Goal: Information Seeking & Learning: Check status

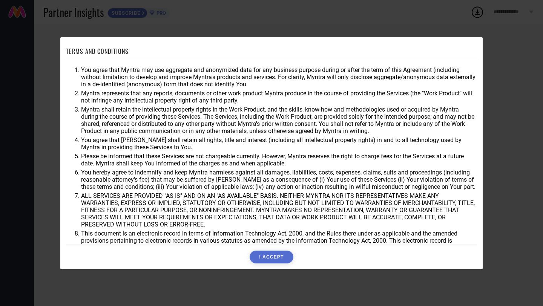
click at [259, 261] on button "I ACCEPT" at bounding box center [271, 257] width 43 height 13
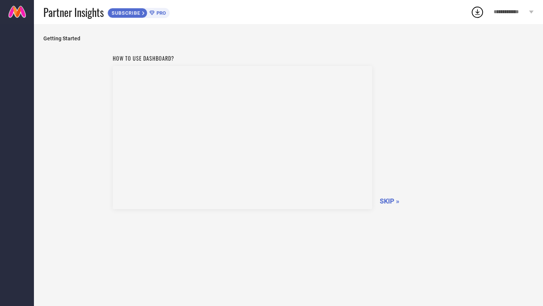
click at [388, 197] on div "How to use dashboard? SKIP »" at bounding box center [289, 131] width 352 height 160
click at [387, 199] on span "SKIP »" at bounding box center [390, 201] width 20 height 8
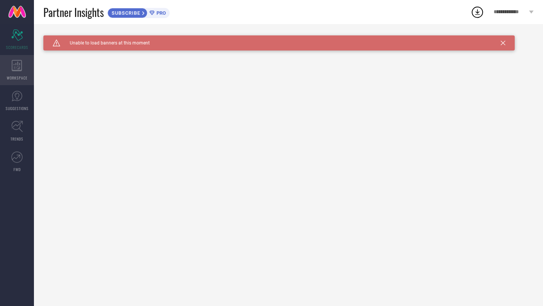
click at [23, 70] on div "WORKSPACE" at bounding box center [17, 70] width 34 height 30
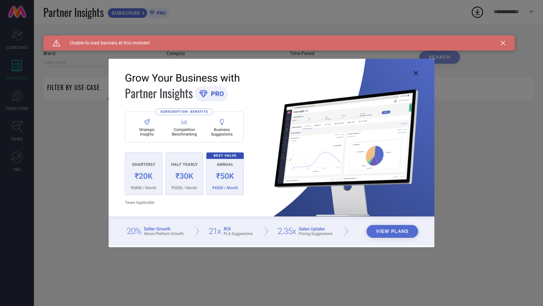
type input "1 STOP FASHION"
type input "All"
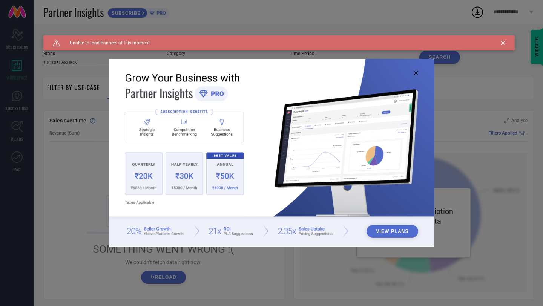
click at [417, 75] on img at bounding box center [272, 153] width 326 height 188
click at [417, 74] on icon at bounding box center [416, 73] width 5 height 5
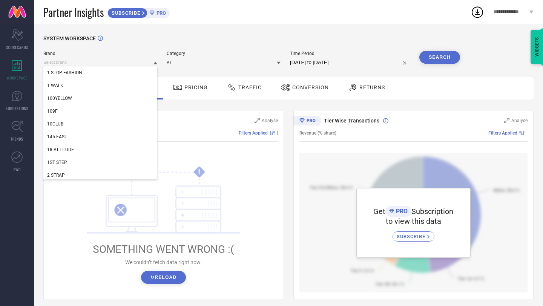
click at [120, 65] on input at bounding box center [100, 63] width 114 height 8
type input "j"
click at [151, 35] on div "SYSTEM WORKSPACE" at bounding box center [288, 42] width 491 height 15
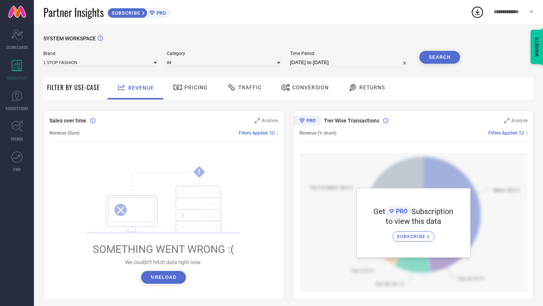
click at [416, 240] on span "SUBSCRIBE" at bounding box center [412, 237] width 31 height 6
click at [18, 40] on div "Scorecard SCORECARDS" at bounding box center [17, 40] width 34 height 30
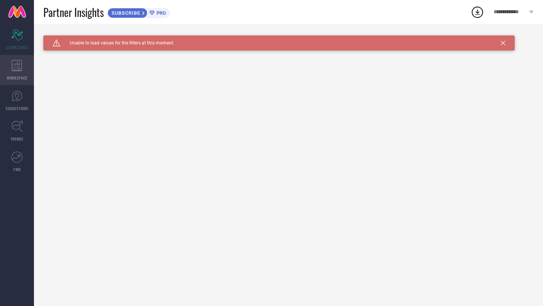
click at [19, 77] on span "WORKSPACE" at bounding box center [17, 78] width 21 height 6
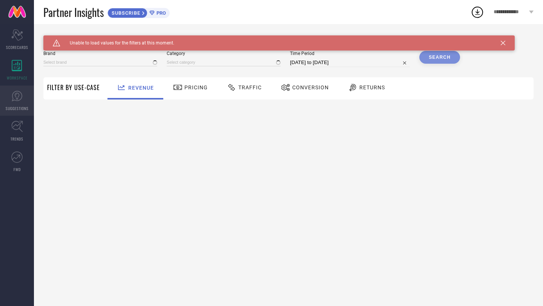
click at [19, 113] on link "SUGGESTIONS" at bounding box center [17, 101] width 34 height 30
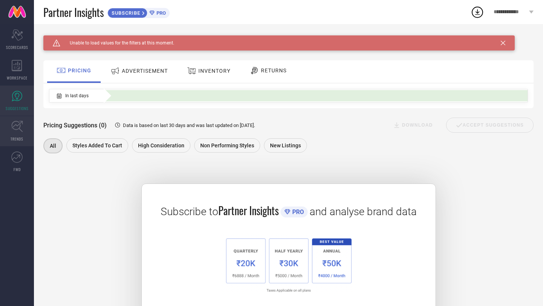
click at [19, 126] on icon at bounding box center [17, 127] width 12 height 12
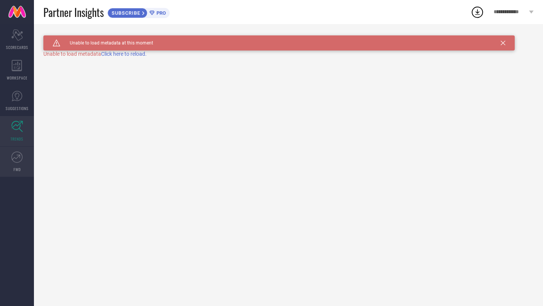
click at [21, 156] on icon at bounding box center [16, 157] width 11 height 11
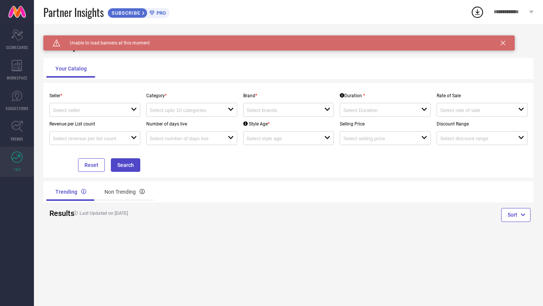
click at [68, 100] on div "Seller * open" at bounding box center [94, 103] width 97 height 28
click at [68, 105] on div "open" at bounding box center [94, 110] width 91 height 14
click at [73, 122] on li "Myntra ( MINT_1 )" at bounding box center [95, 125] width 91 height 14
type input "Myntra ( MINT_1 )"
click at [153, 109] on input at bounding box center [185, 111] width 70 height 6
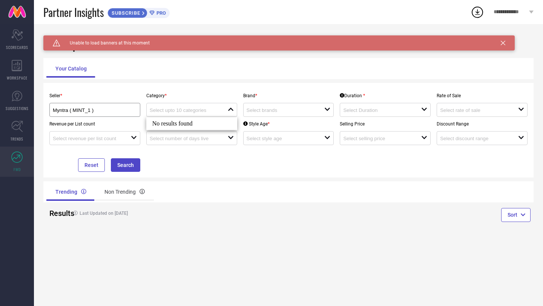
click at [188, 88] on div "Seller * Myntra ( MINT_1 ) Category * close Brand * open Duration * open Rate o…" at bounding box center [288, 130] width 491 height 95
click at [252, 105] on div "open" at bounding box center [288, 110] width 91 height 14
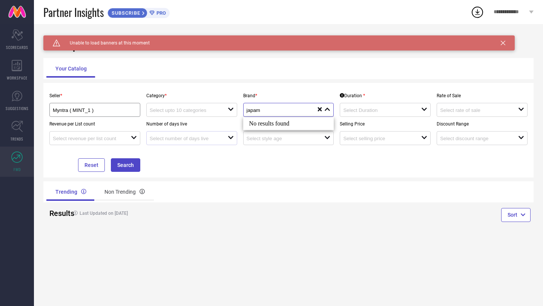
type input "japam"
click at [227, 145] on div "open" at bounding box center [191, 138] width 91 height 14
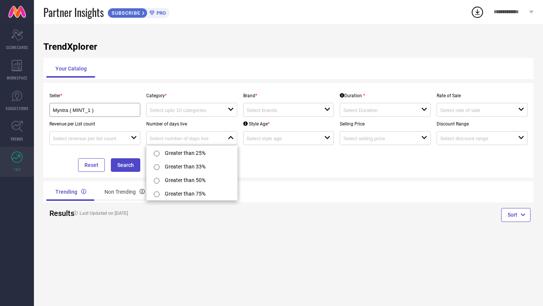
click at [62, 34] on div "TrendXplorer Your Catalog Seller * Myntra ( MINT_1 ) Category * open Brand * op…" at bounding box center [289, 165] width 510 height 282
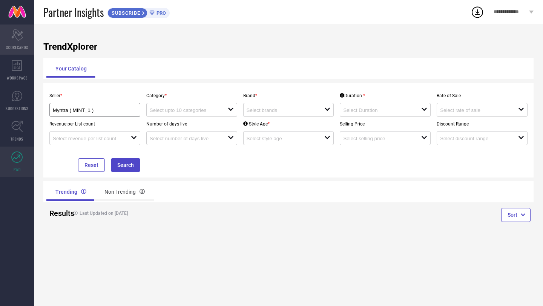
click at [17, 52] on div "Scorecard SCORECARDS" at bounding box center [17, 40] width 34 height 30
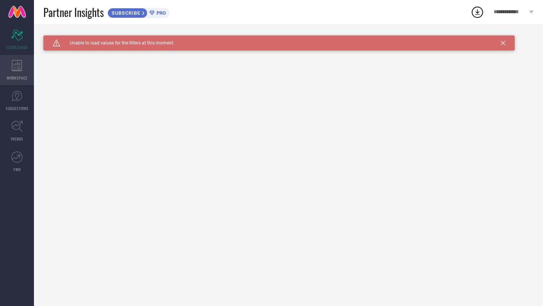
click at [17, 63] on icon at bounding box center [17, 65] width 10 height 11
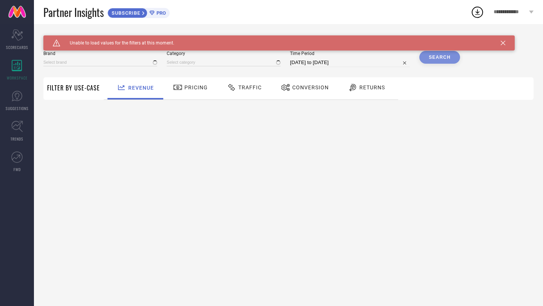
type input "1 STOP FASHION"
type input "All"
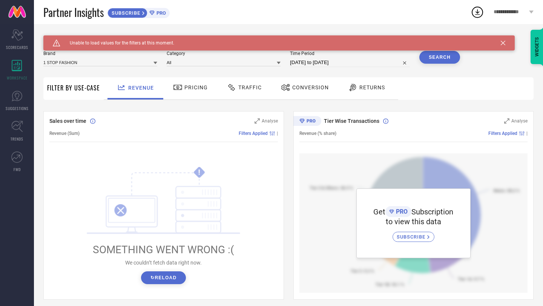
click at [159, 277] on button "↻ Reload" at bounding box center [163, 278] width 45 height 13
select select "8"
select select "2025"
select select "9"
select select "2025"
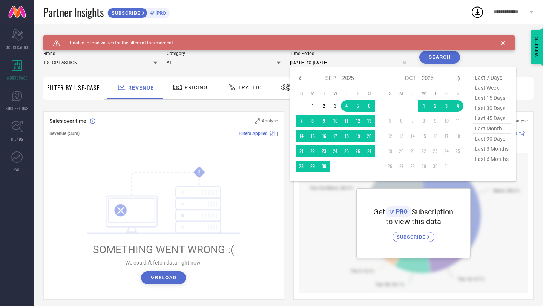
click at [316, 66] on input "[DATE] to [DATE]" at bounding box center [350, 62] width 120 height 9
click at [301, 79] on icon at bounding box center [300, 78] width 3 height 5
select select "7"
select select "2025"
select select "8"
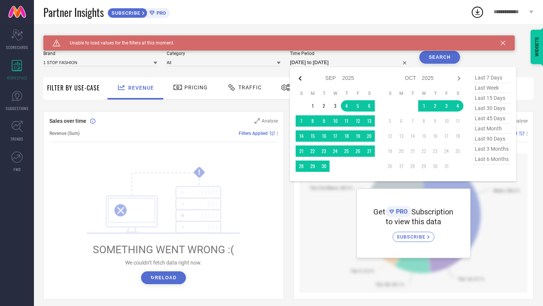
select select "2025"
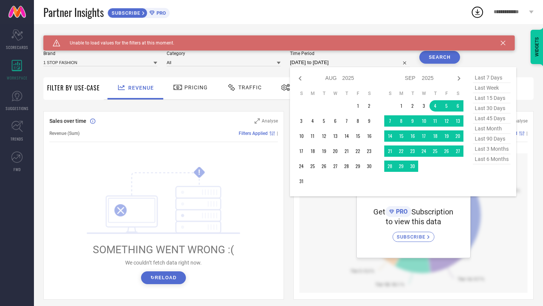
click at [301, 79] on icon at bounding box center [300, 78] width 3 height 5
select select "6"
select select "2025"
select select "7"
select select "2025"
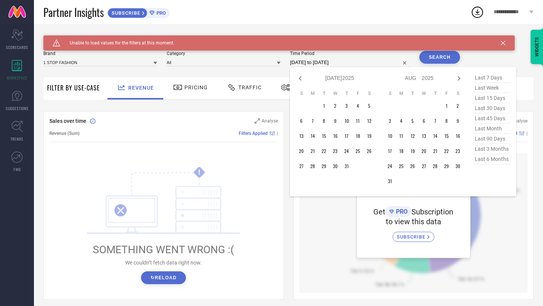
click at [301, 79] on icon at bounding box center [300, 78] width 3 height 5
select select "5"
select select "2025"
select select "6"
select select "2025"
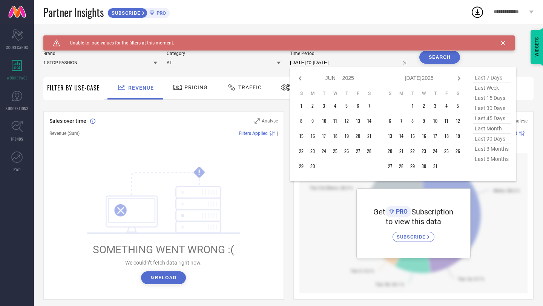
click at [301, 79] on icon at bounding box center [300, 78] width 3 height 5
select select "4"
select select "2025"
select select "5"
select select "2025"
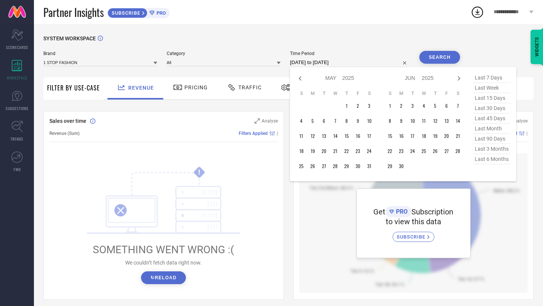
click at [301, 79] on icon at bounding box center [300, 78] width 3 height 5
select select "3"
select select "2025"
select select "4"
select select "2025"
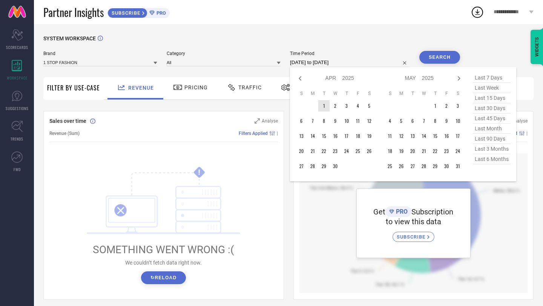
type input "After [DATE]"
click at [325, 104] on td "1" at bounding box center [324, 105] width 11 height 11
click at [461, 82] on icon at bounding box center [459, 78] width 9 height 9
select select "4"
select select "2025"
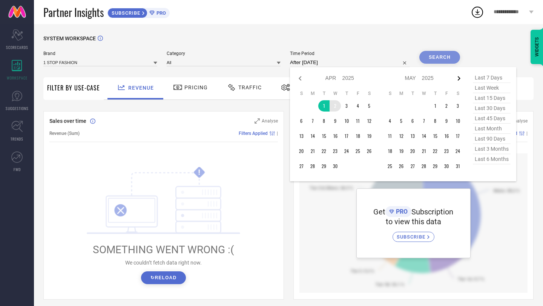
select select "5"
select select "2025"
click at [461, 82] on icon at bounding box center [459, 78] width 9 height 9
select select "5"
select select "2025"
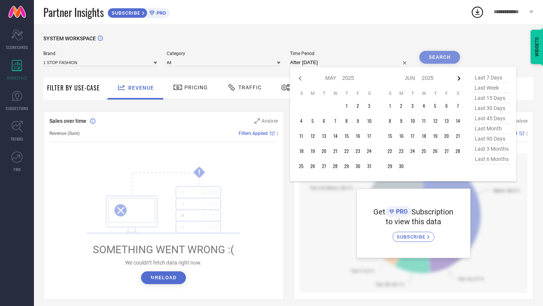
select select "6"
select select "2025"
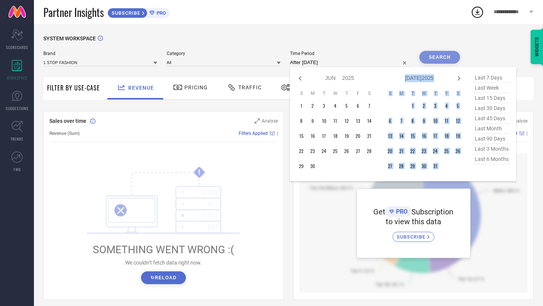
click at [461, 82] on icon at bounding box center [459, 78] width 9 height 9
select select "6"
select select "2025"
select select "7"
select select "2025"
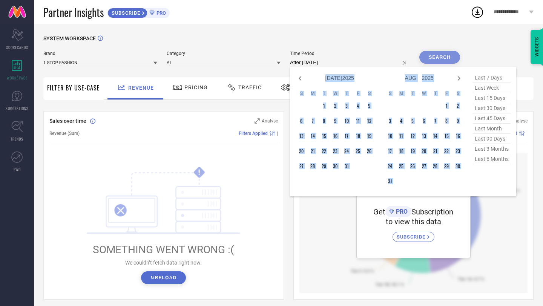
click at [461, 82] on icon at bounding box center [459, 78] width 9 height 9
select select "7"
select select "2025"
select select "8"
select select "2025"
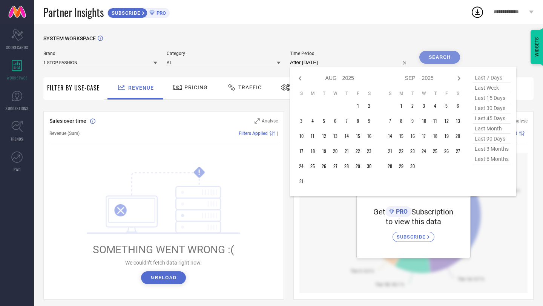
click at [461, 82] on icon at bounding box center [459, 78] width 9 height 9
select select "8"
select select "2025"
select select "9"
select select "2025"
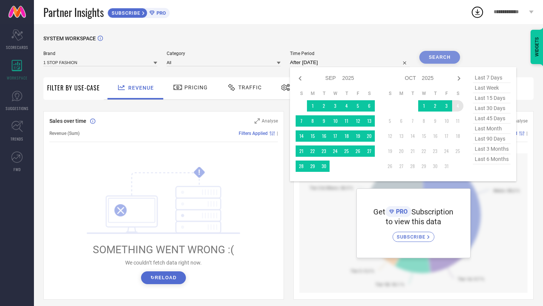
type input "[DATE] to [DATE]"
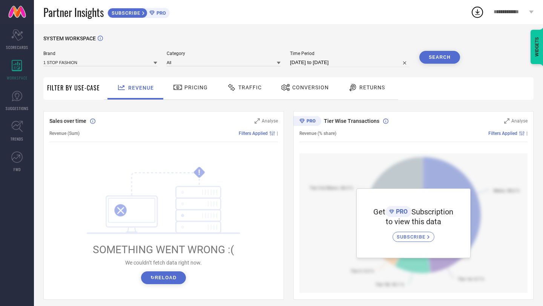
click at [440, 60] on button "Search" at bounding box center [440, 57] width 41 height 13
click at [175, 286] on div "! SOMETHING WENT WRONG :( We couldn’t fetch data right now. ↻ Reload" at bounding box center [163, 226] width 229 height 144
click at [175, 283] on button "↻ Reload" at bounding box center [163, 278] width 45 height 13
click at [89, 65] on input at bounding box center [100, 63] width 114 height 8
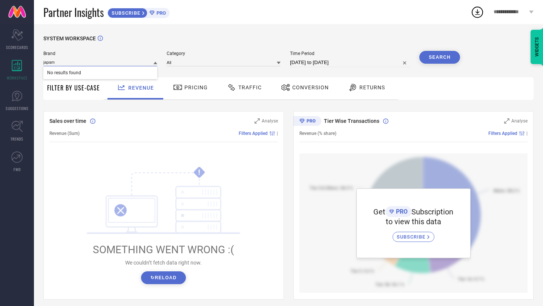
type input "japam"
click at [163, 110] on div "SYSTEM WORKSPACE Brand japam No results found Category All Time Period [DATE] t…" at bounding box center [288, 266] width 491 height 463
